Goal: Obtain resource: Download file/media

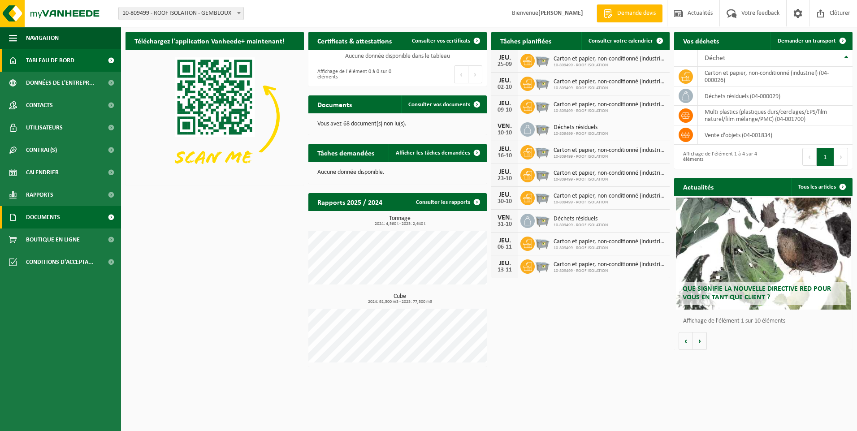
click at [39, 215] on span "Documents" at bounding box center [43, 217] width 34 height 22
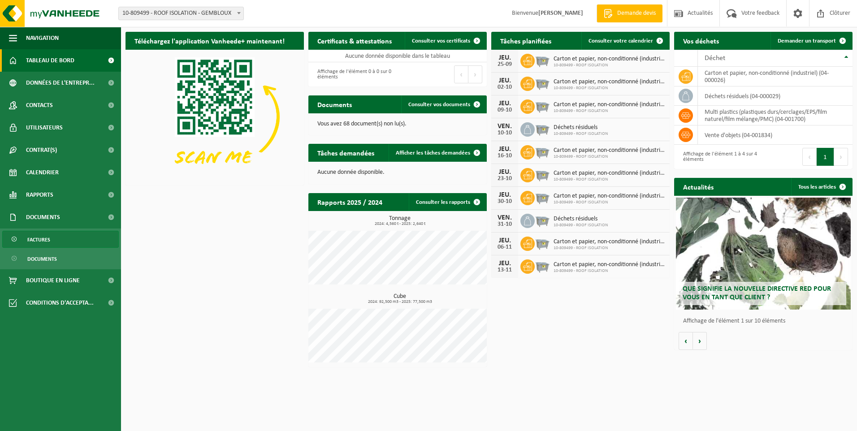
click at [41, 240] on span "Factures" at bounding box center [38, 239] width 23 height 17
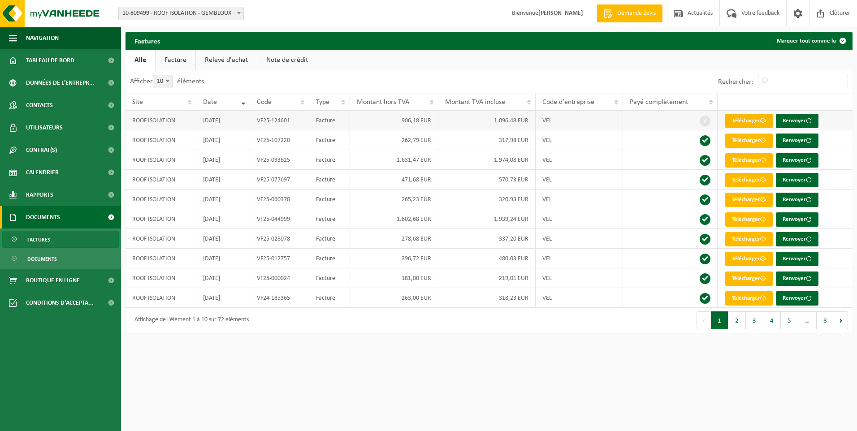
click at [754, 122] on link "Télécharger" at bounding box center [748, 121] width 47 height 14
click at [751, 162] on link "Télécharger" at bounding box center [748, 160] width 47 height 14
